Goal: Transaction & Acquisition: Purchase product/service

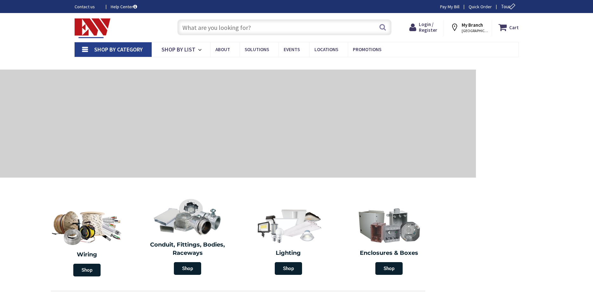
click at [425, 27] on span "Login / Register" at bounding box center [428, 27] width 18 height 12
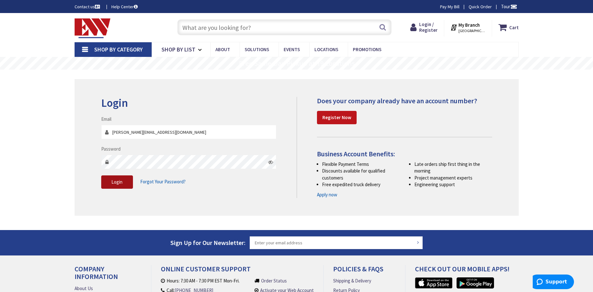
click at [115, 182] on span "Login" at bounding box center [116, 182] width 11 height 6
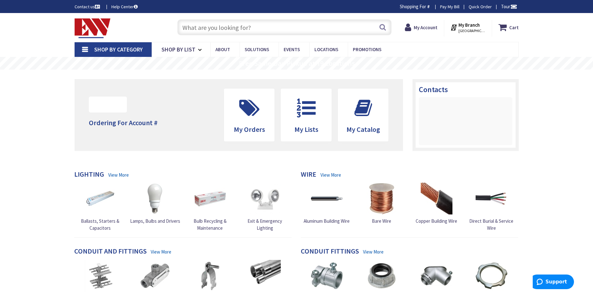
click at [184, 27] on input "text" at bounding box center [284, 27] width 214 height 16
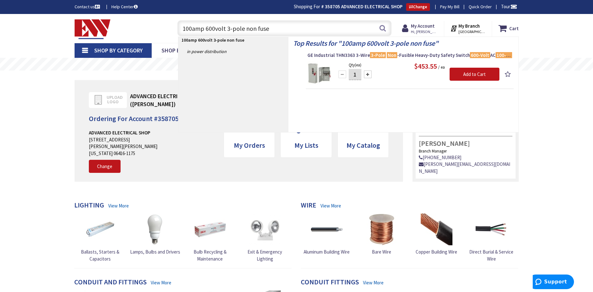
type input "100amp 600volt 3-pole non fuse"
click at [322, 69] on img at bounding box center [319, 73] width 24 height 24
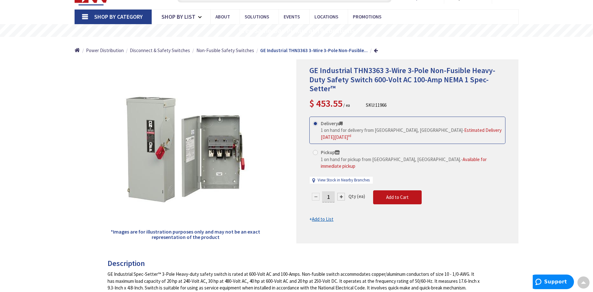
scroll to position [33, 0]
